Goal: Register for event/course

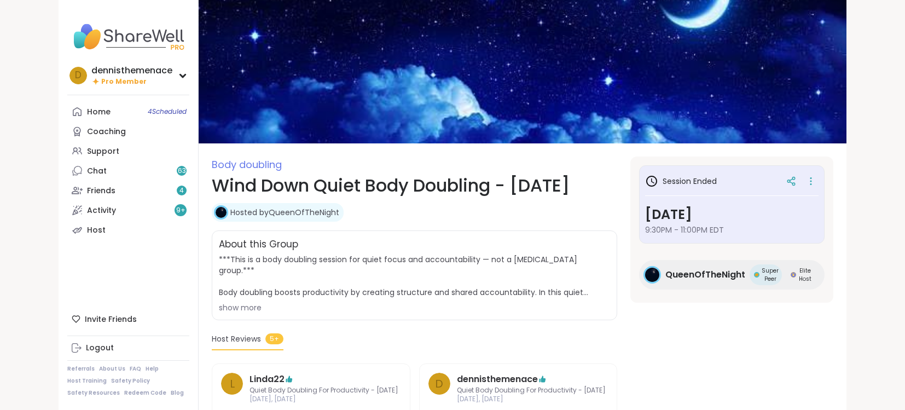
click at [98, 153] on div "Support" at bounding box center [103, 151] width 32 height 11
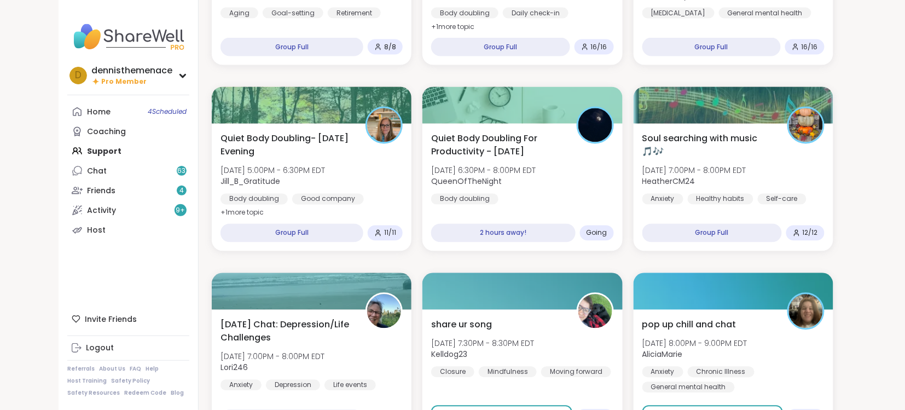
scroll to position [612, 0]
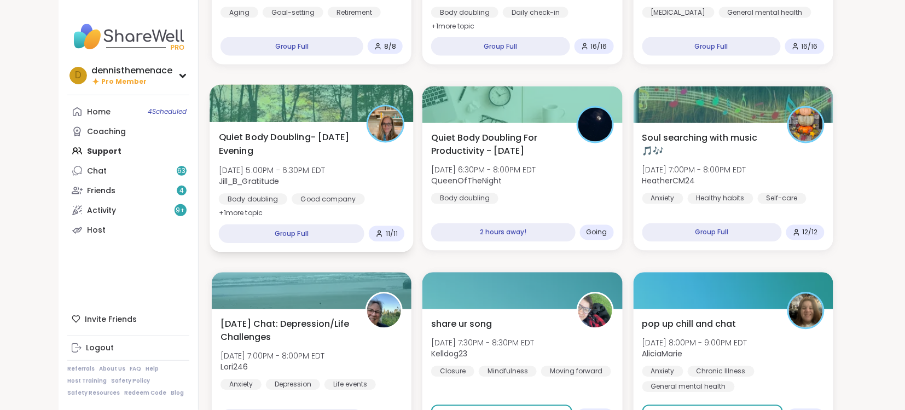
click at [298, 180] on span "Jill_B_Gratitude" at bounding box center [272, 181] width 107 height 11
click at [299, 178] on span "Jill_B_Gratitude" at bounding box center [272, 181] width 107 height 11
click at [300, 178] on span "Jill_B_Gratitude" at bounding box center [272, 181] width 107 height 11
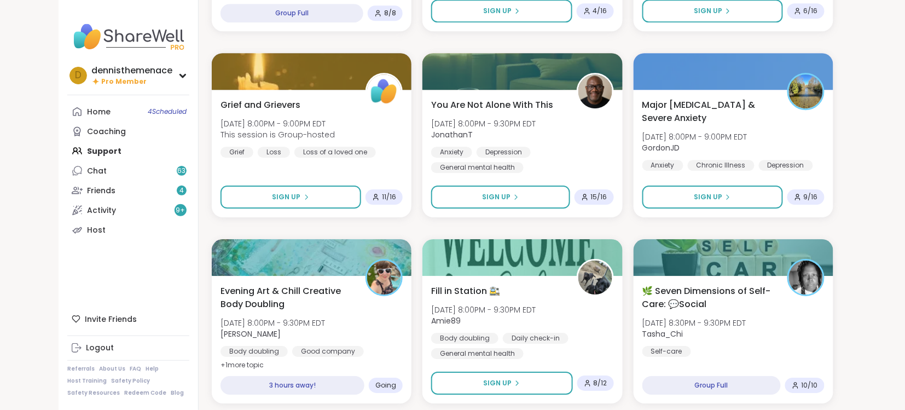
scroll to position [1020, 0]
